Goal: Task Accomplishment & Management: Use online tool/utility

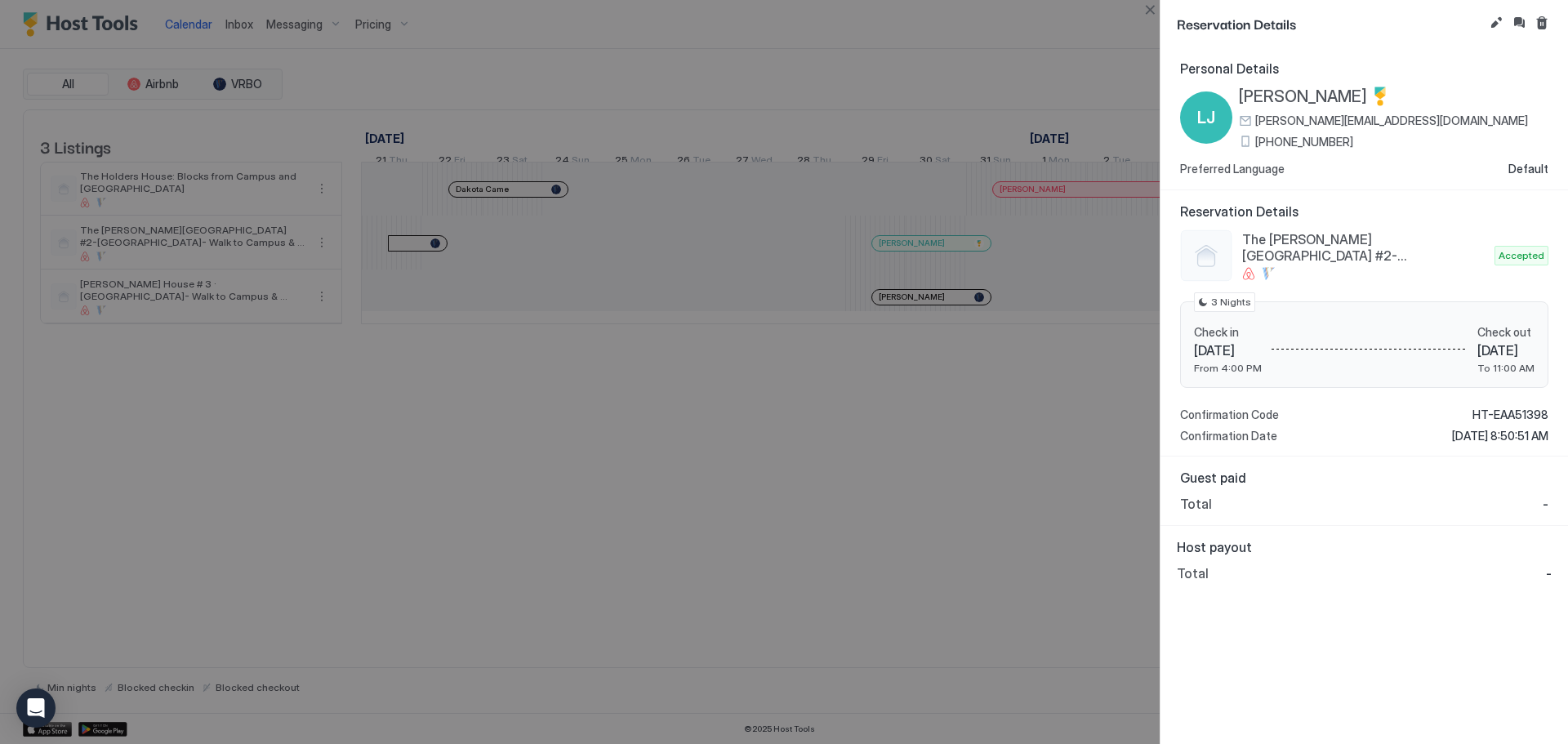
scroll to position [0, 1277]
click at [1156, 9] on button "Close" at bounding box center [1149, 9] width 20 height 20
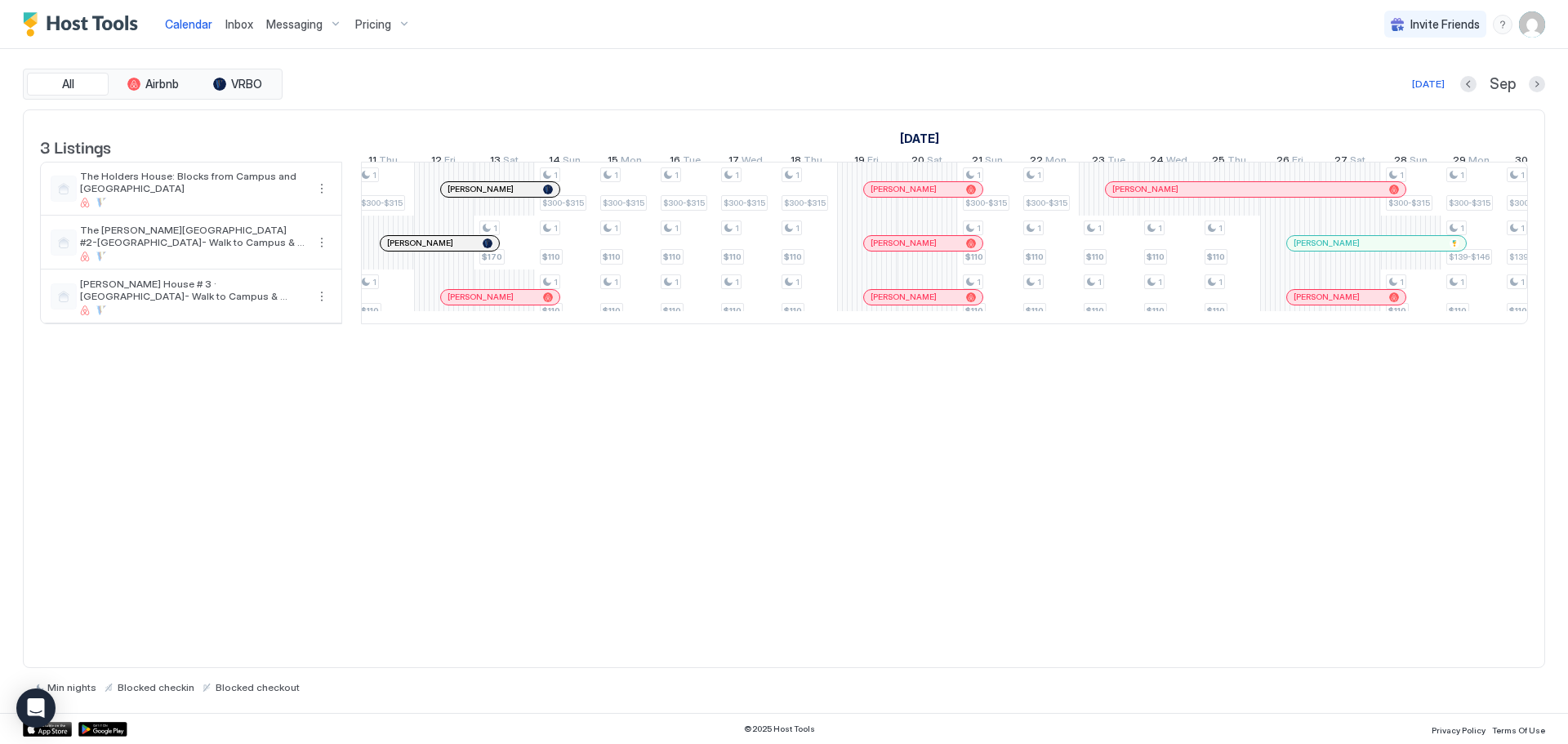
click at [248, 18] on span "Inbox" at bounding box center [239, 24] width 28 height 14
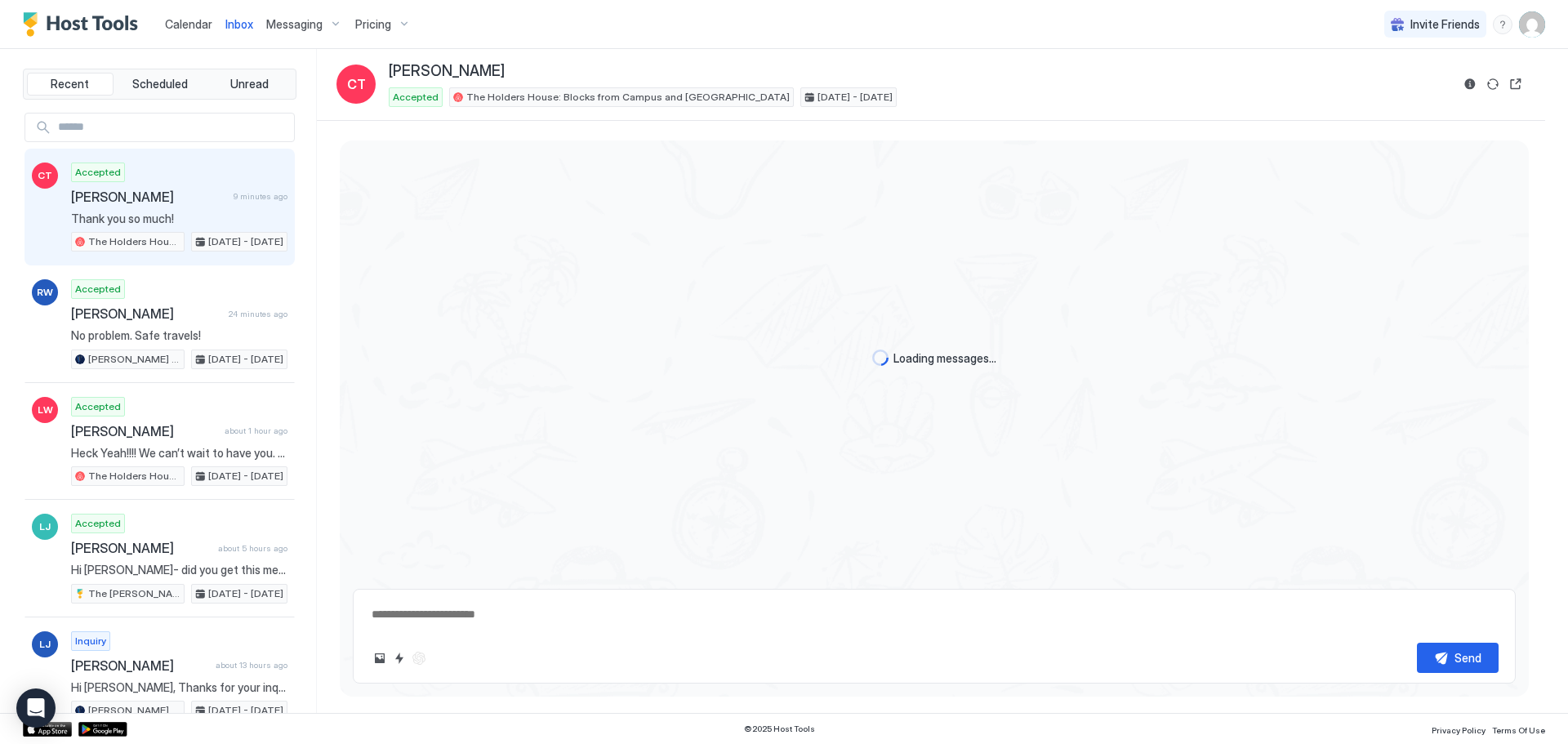
scroll to position [3515, 0]
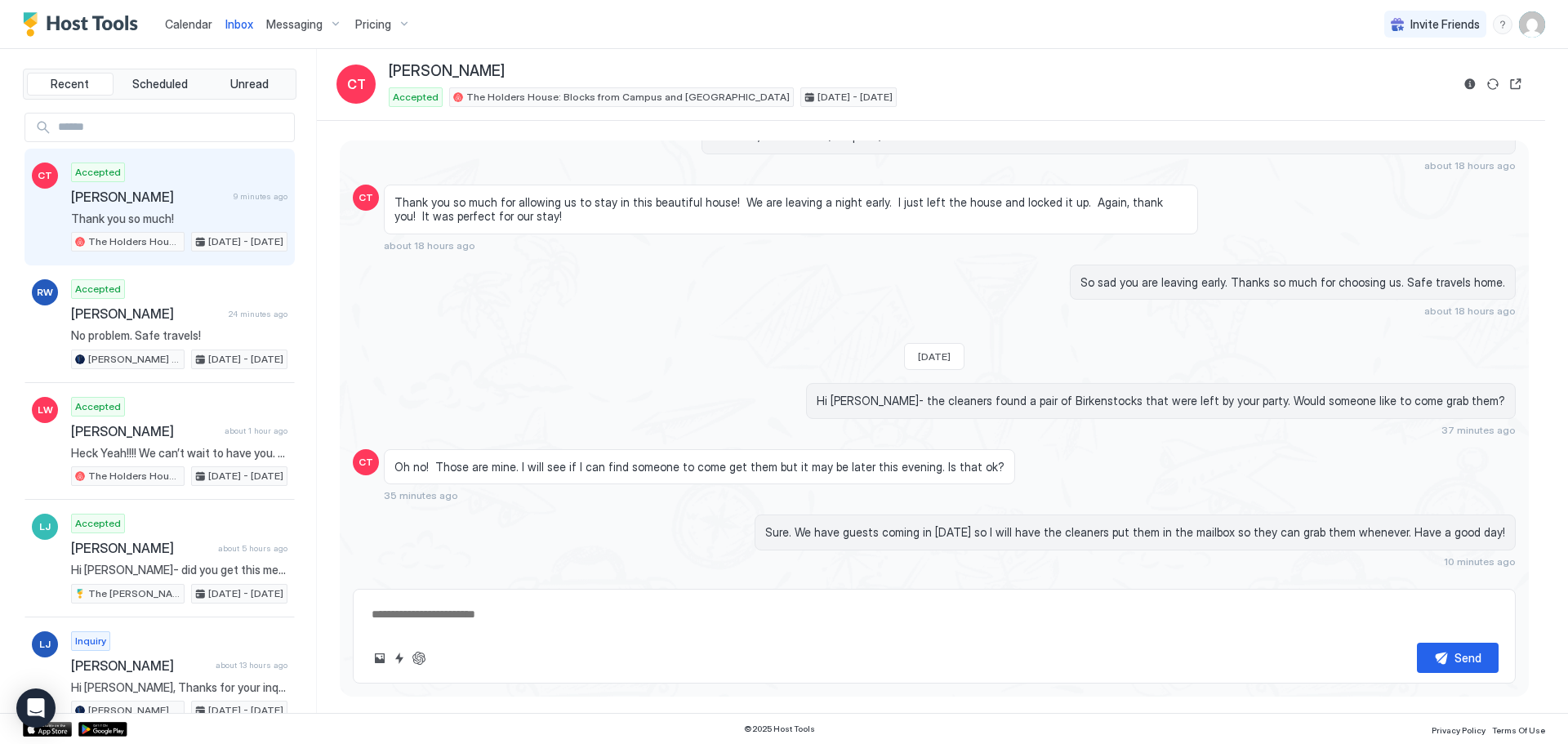
click at [218, 123] on input "Input Field" at bounding box center [173, 128] width 242 height 28
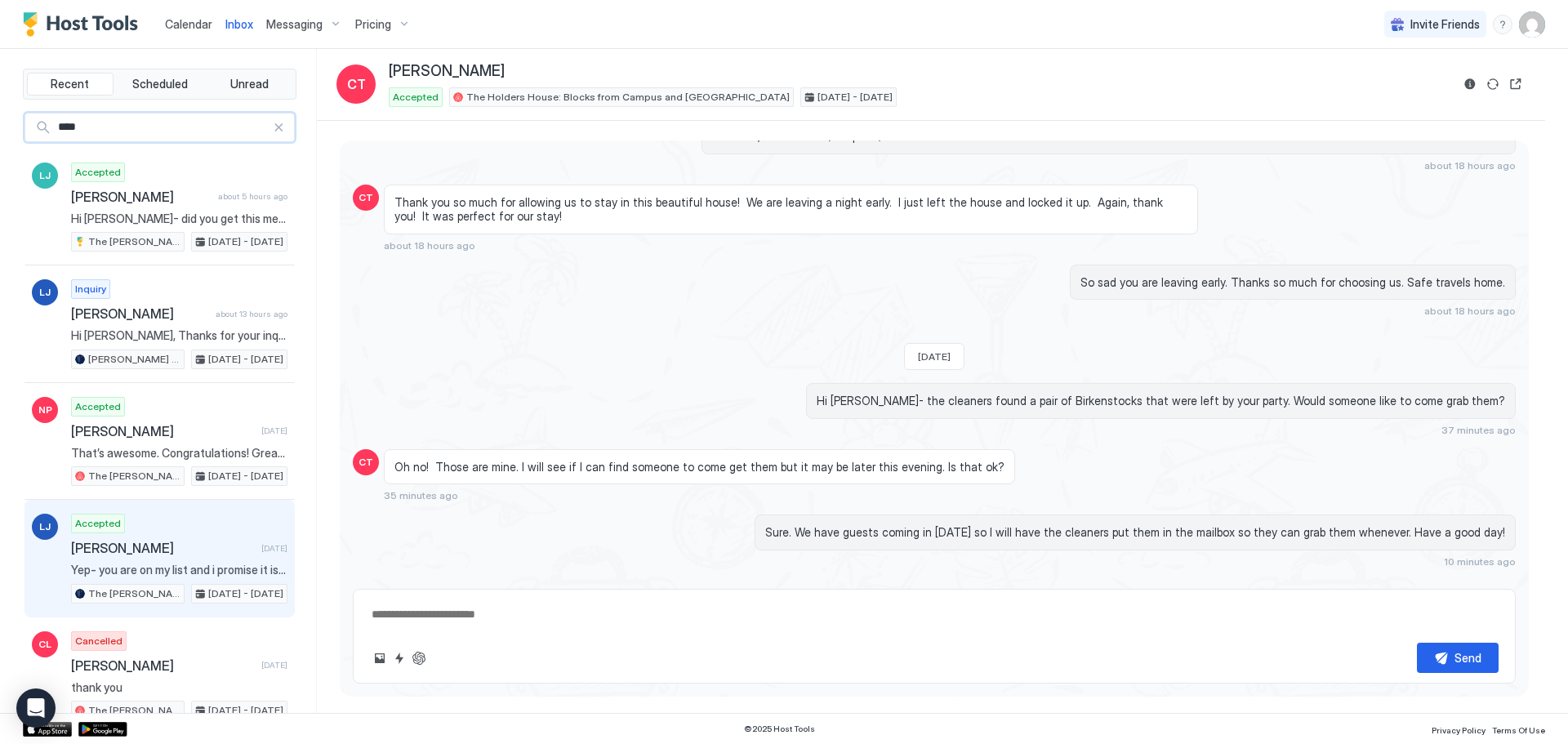
type input "****"
click at [193, 534] on div "Accepted [PERSON_NAME] [DATE] Yep- you are on my list and i promise it is yours…" at bounding box center [179, 558] width 217 height 90
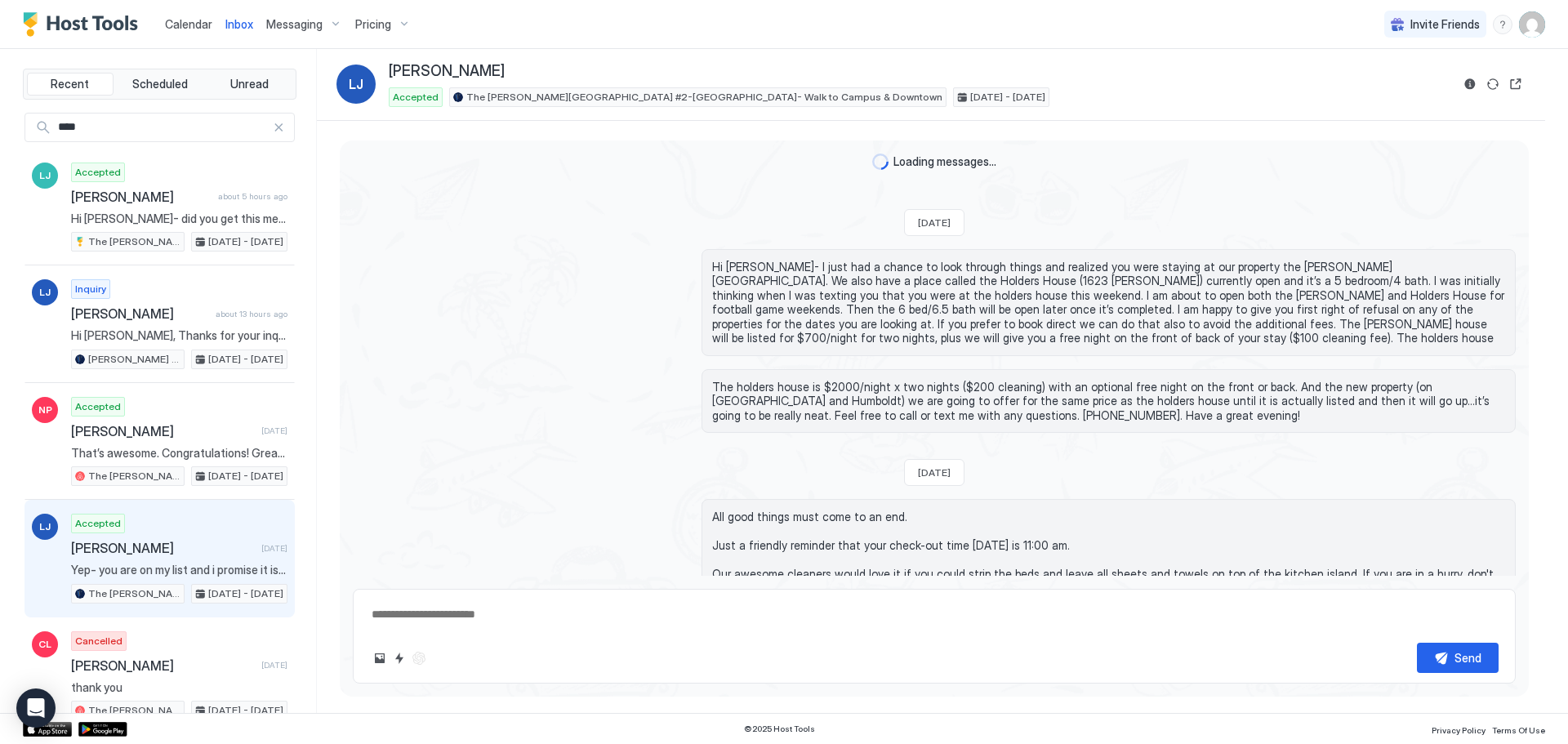
scroll to position [1653, 0]
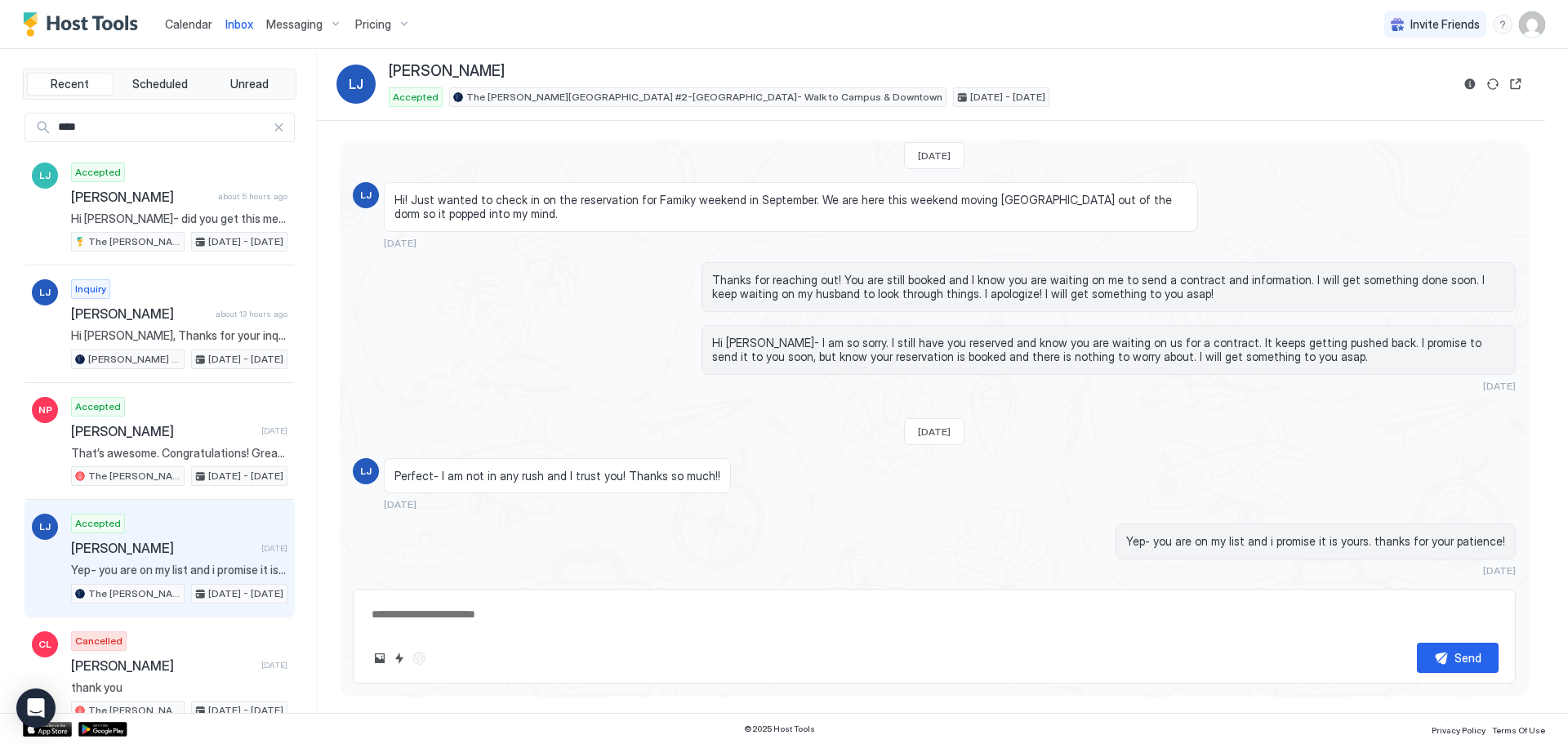
click at [193, 534] on div "Accepted [PERSON_NAME] [DATE] Yep- you are on my list and i promise it is yours…" at bounding box center [179, 558] width 217 height 90
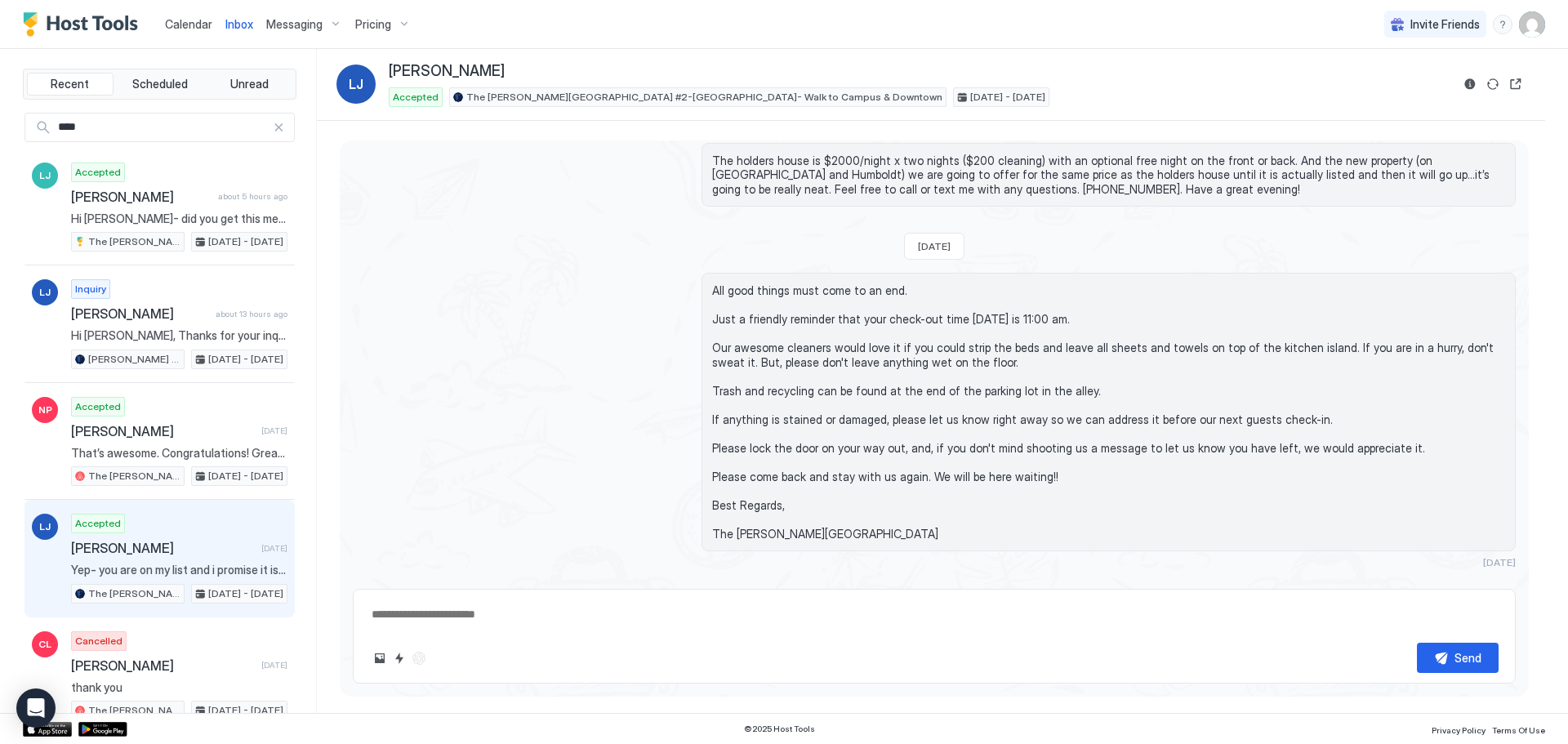
scroll to position [216, 0]
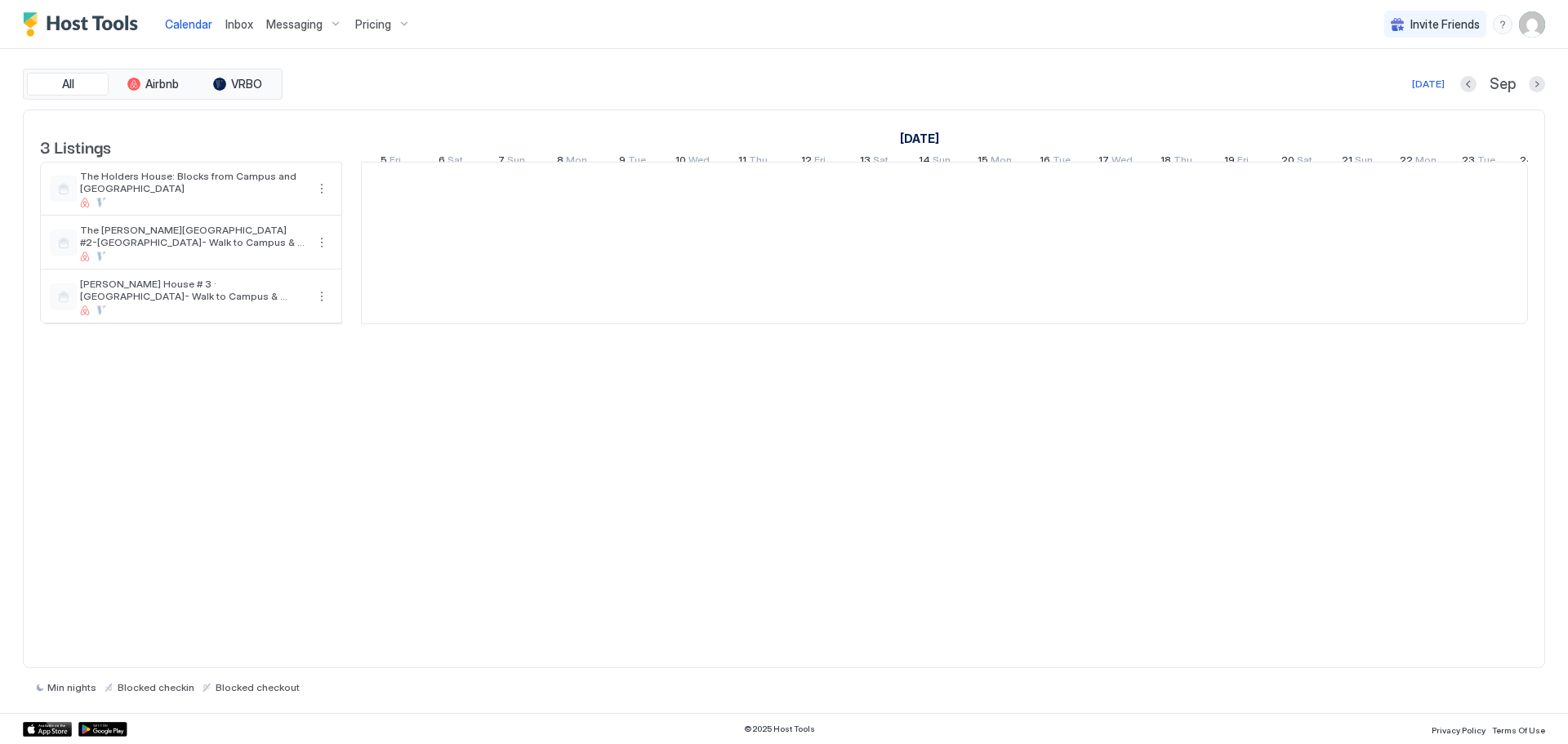
scroll to position [0, 907]
